Goal: Check status: Check status

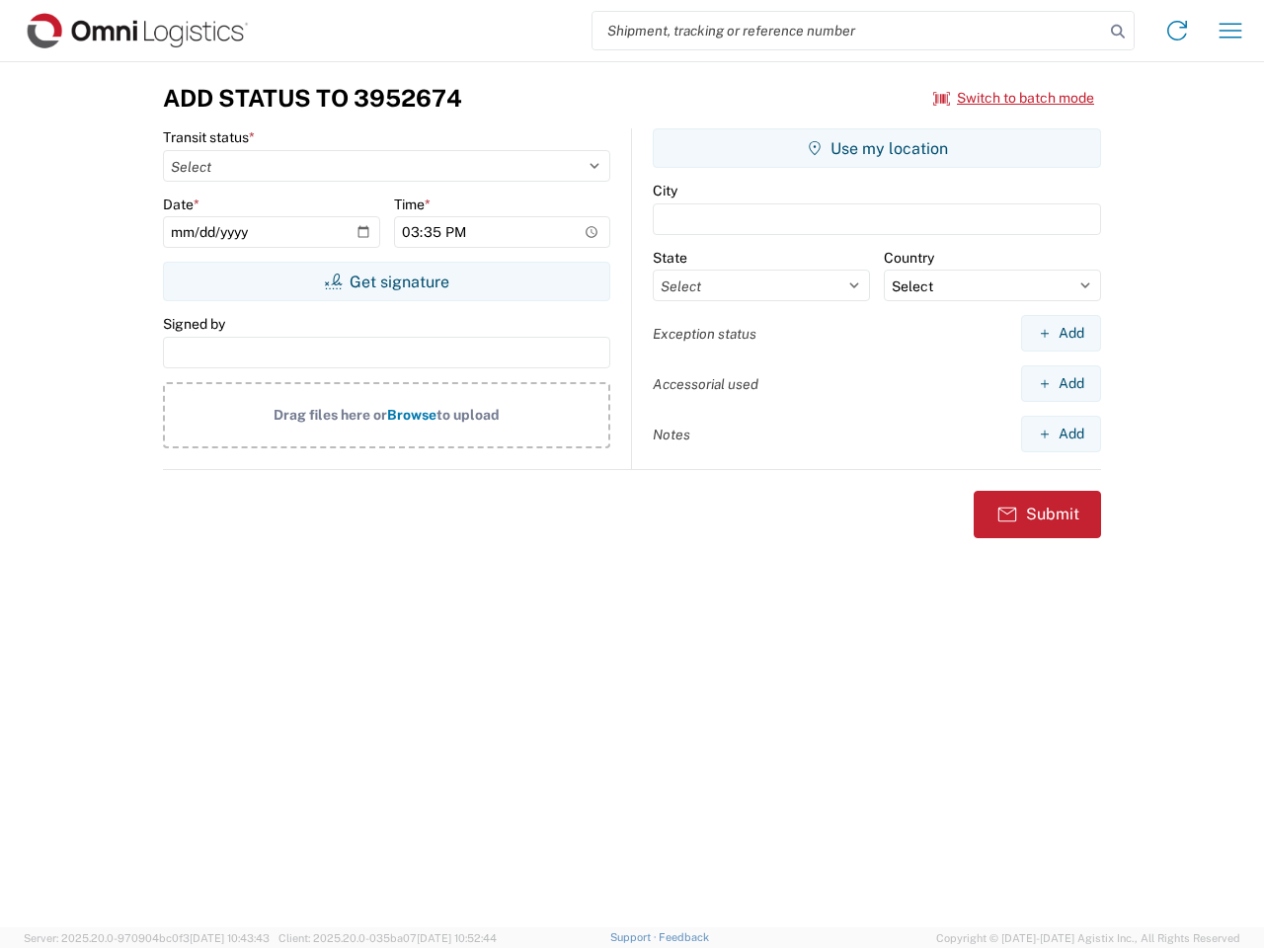
click at [848, 31] on input "search" at bounding box center [847, 31] width 511 height 38
click at [1118, 32] on icon at bounding box center [1118, 32] width 28 height 28
click at [1177, 31] on icon at bounding box center [1177, 31] width 32 height 32
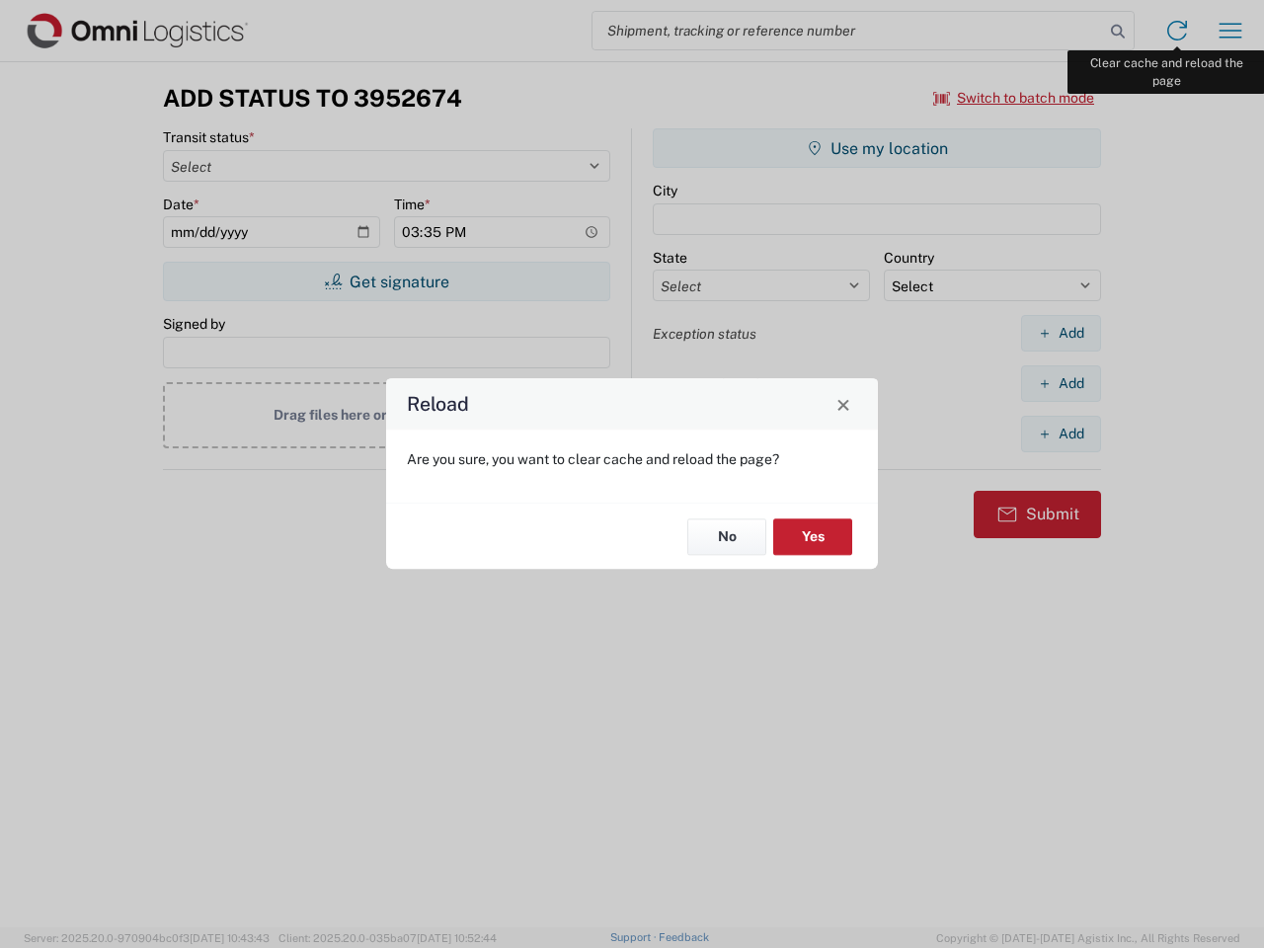
click at [1230, 31] on div "Reload Are you sure, you want to clear cache and reload the page? No Yes" at bounding box center [632, 474] width 1264 height 948
click at [1014, 98] on div "Reload Are you sure, you want to clear cache and reload the page? No Yes" at bounding box center [632, 474] width 1264 height 948
click at [386, 281] on div "Reload Are you sure, you want to clear cache and reload the page? No Yes" at bounding box center [632, 474] width 1264 height 948
click at [877, 148] on div "Reload Are you sure, you want to clear cache and reload the page? No Yes" at bounding box center [632, 474] width 1264 height 948
click at [1060, 333] on div "Reload Are you sure, you want to clear cache and reload the page? No Yes" at bounding box center [632, 474] width 1264 height 948
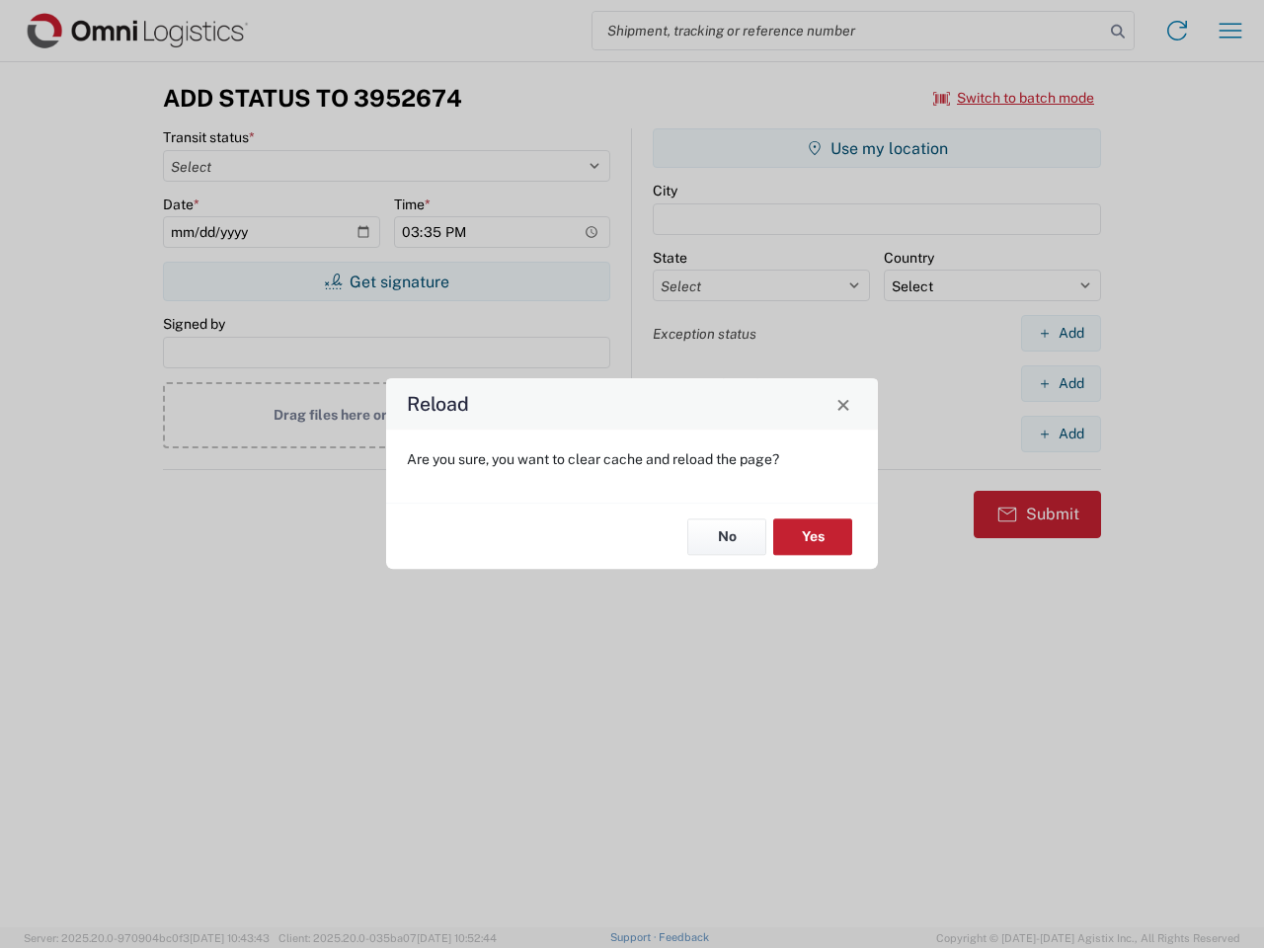
click at [1060, 383] on div "Reload Are you sure, you want to clear cache and reload the page? No Yes" at bounding box center [632, 474] width 1264 height 948
click at [1060, 433] on div "Reload Are you sure, you want to clear cache and reload the page? No Yes" at bounding box center [632, 474] width 1264 height 948
